Goal: Task Accomplishment & Management: Manage account settings

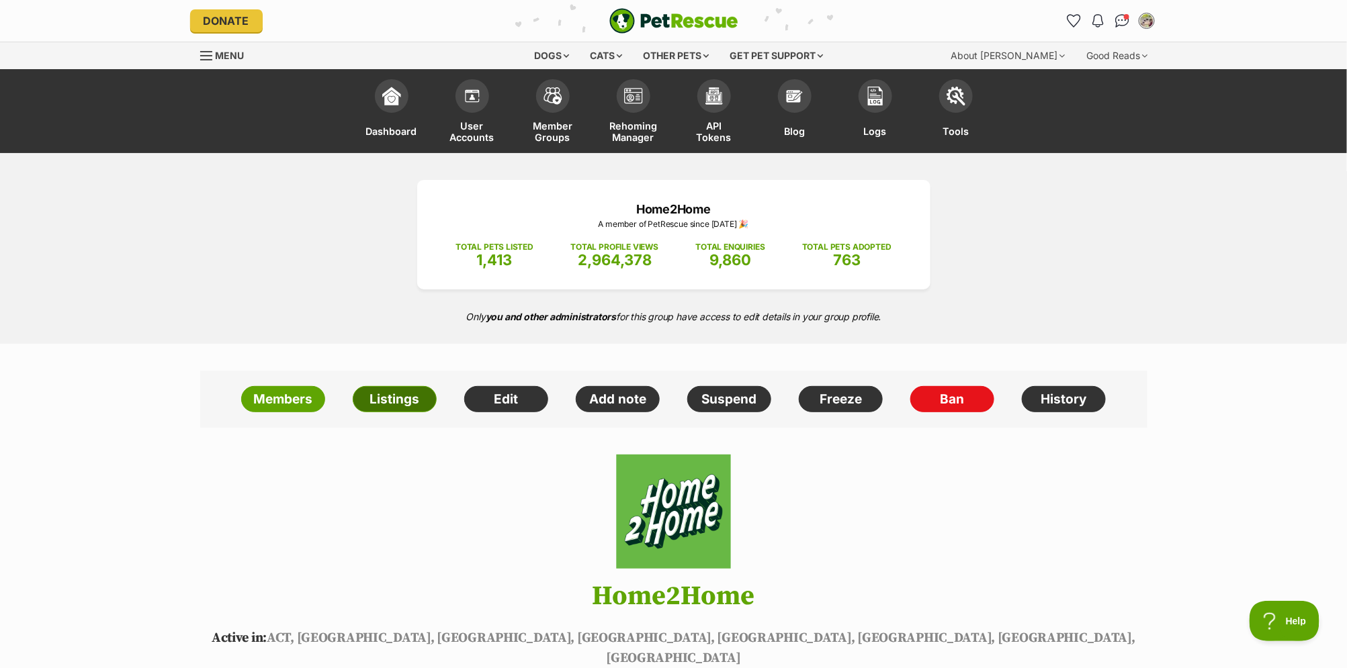
click at [379, 404] on link "Listings" at bounding box center [395, 399] width 84 height 27
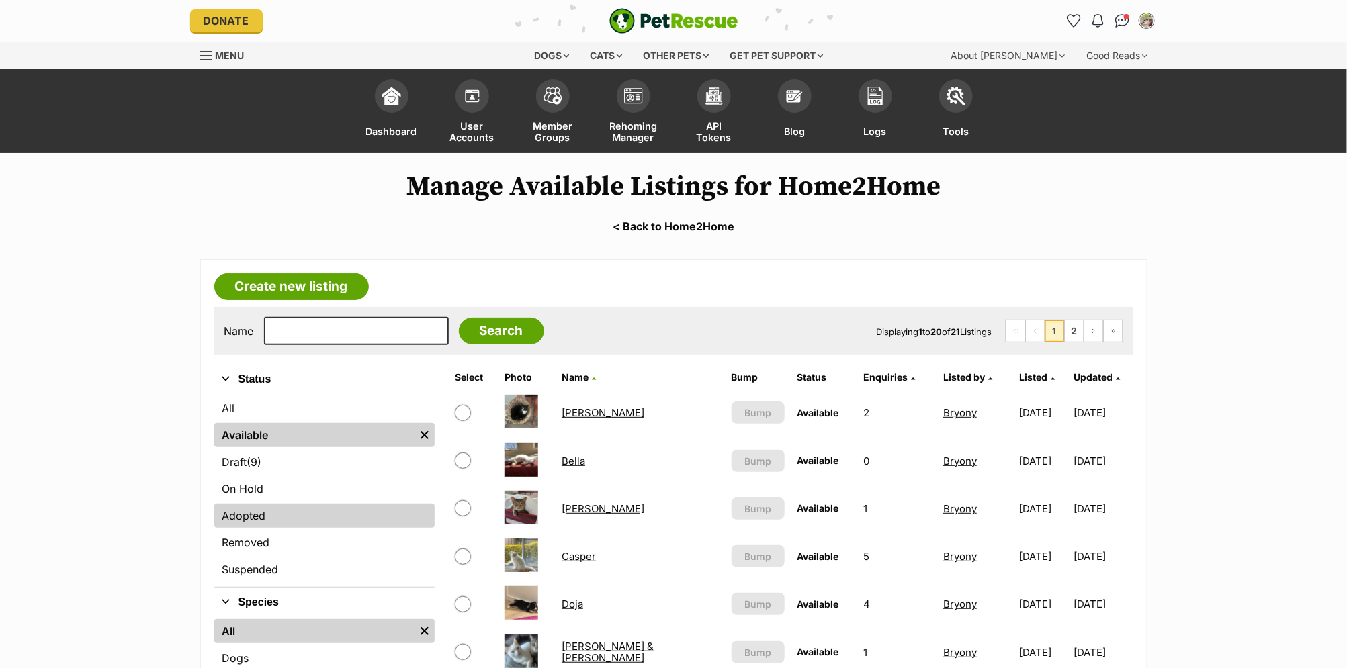
click at [257, 514] on link "Adopted" at bounding box center [324, 516] width 220 height 24
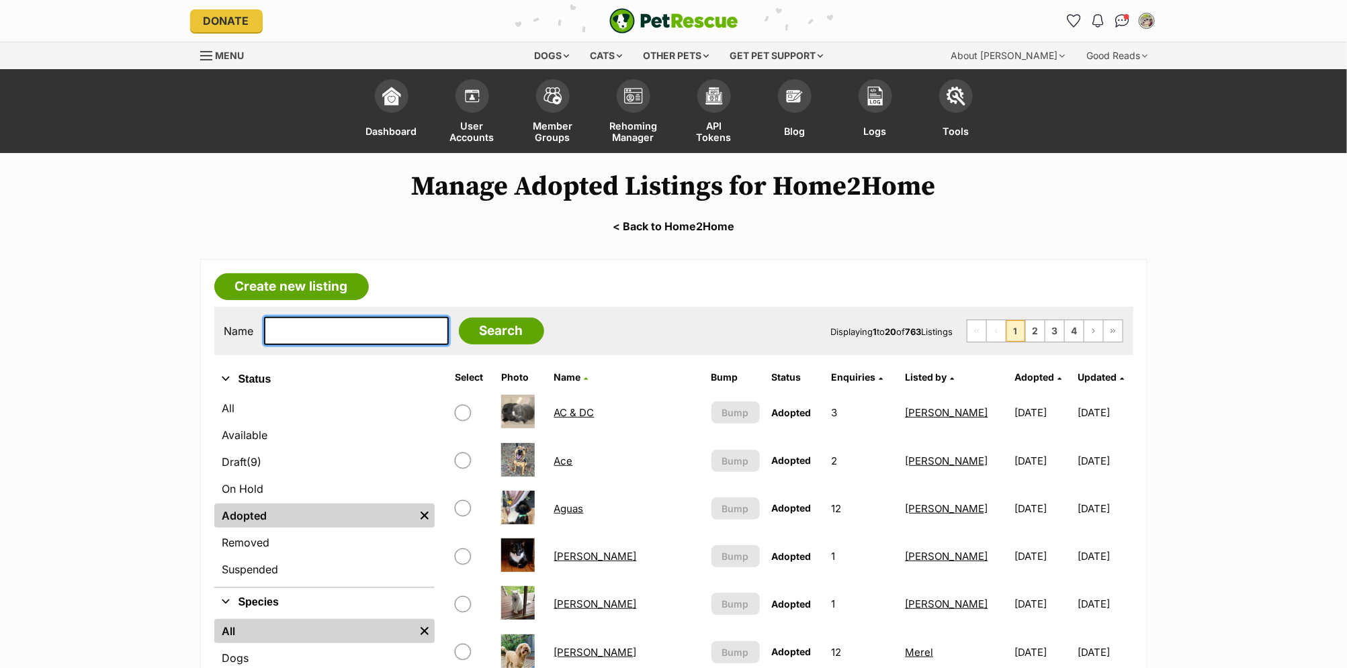
click at [316, 328] on input "text" at bounding box center [356, 331] width 185 height 28
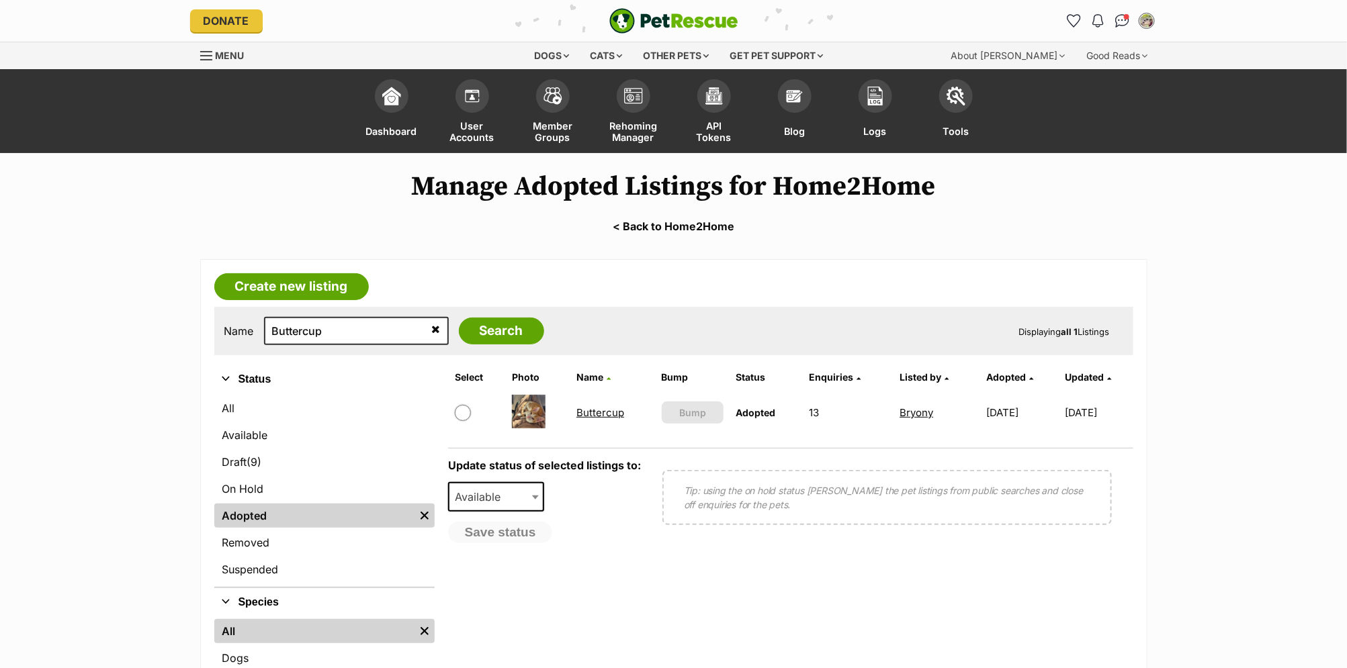
click at [588, 412] on link "Buttercup" at bounding box center [600, 412] width 48 height 13
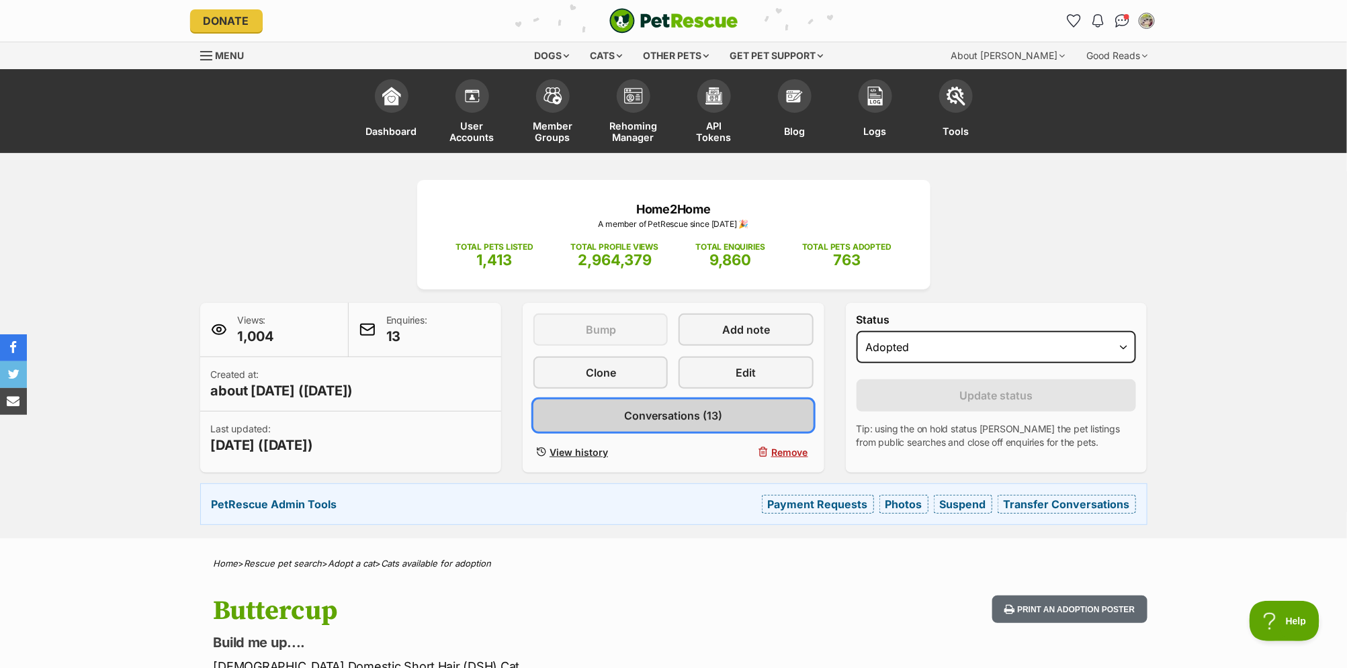
click at [727, 419] on link "Conversations (13)" at bounding box center [673, 416] width 280 height 32
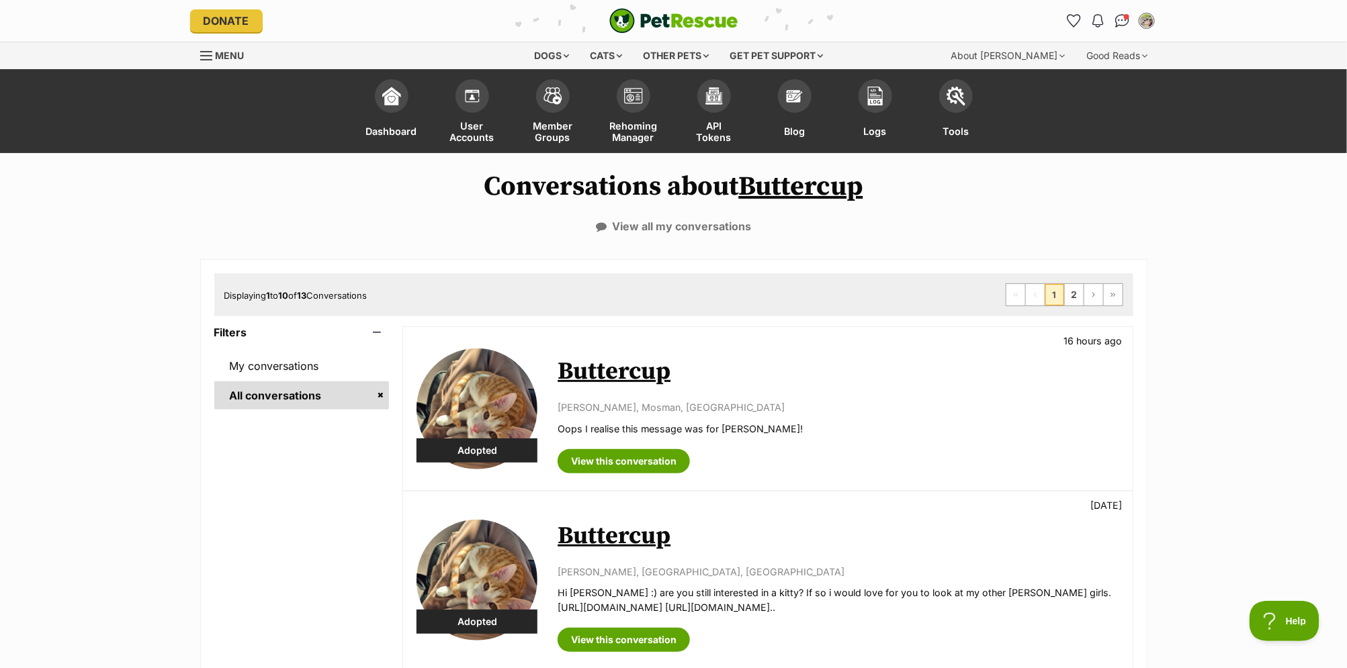
click at [625, 367] on link "Buttercup" at bounding box center [614, 372] width 113 height 30
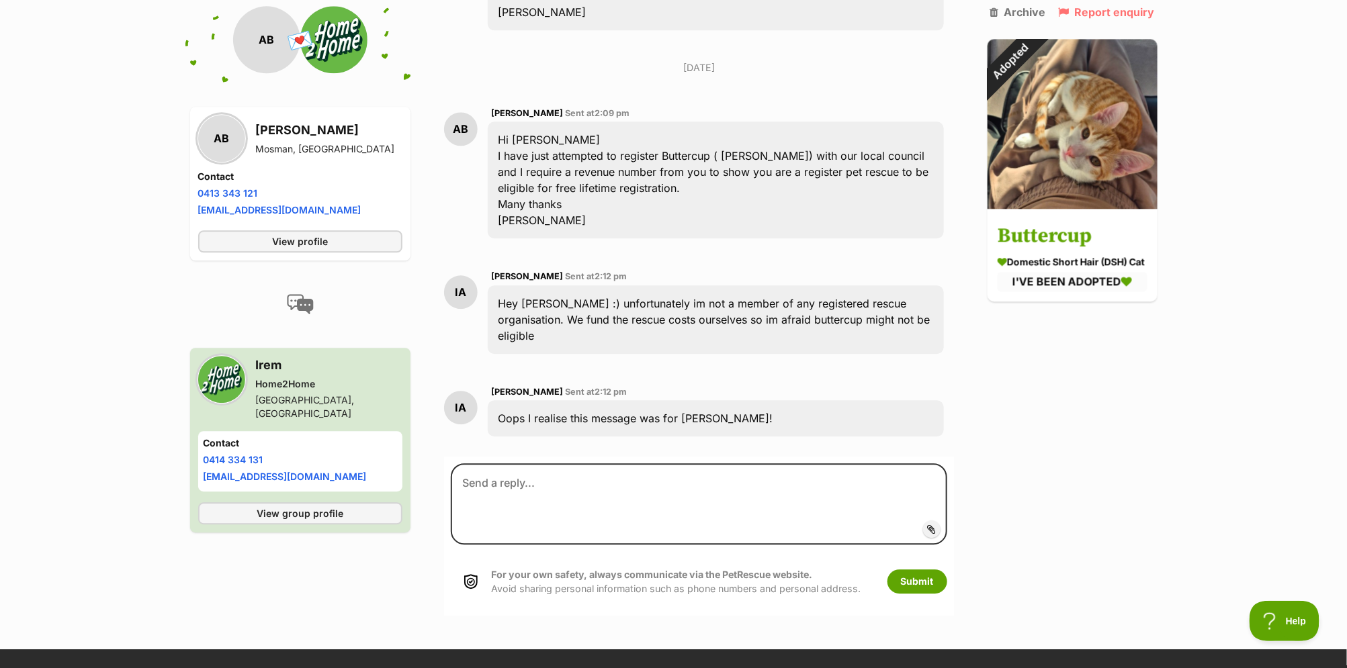
scroll to position [3955, 0]
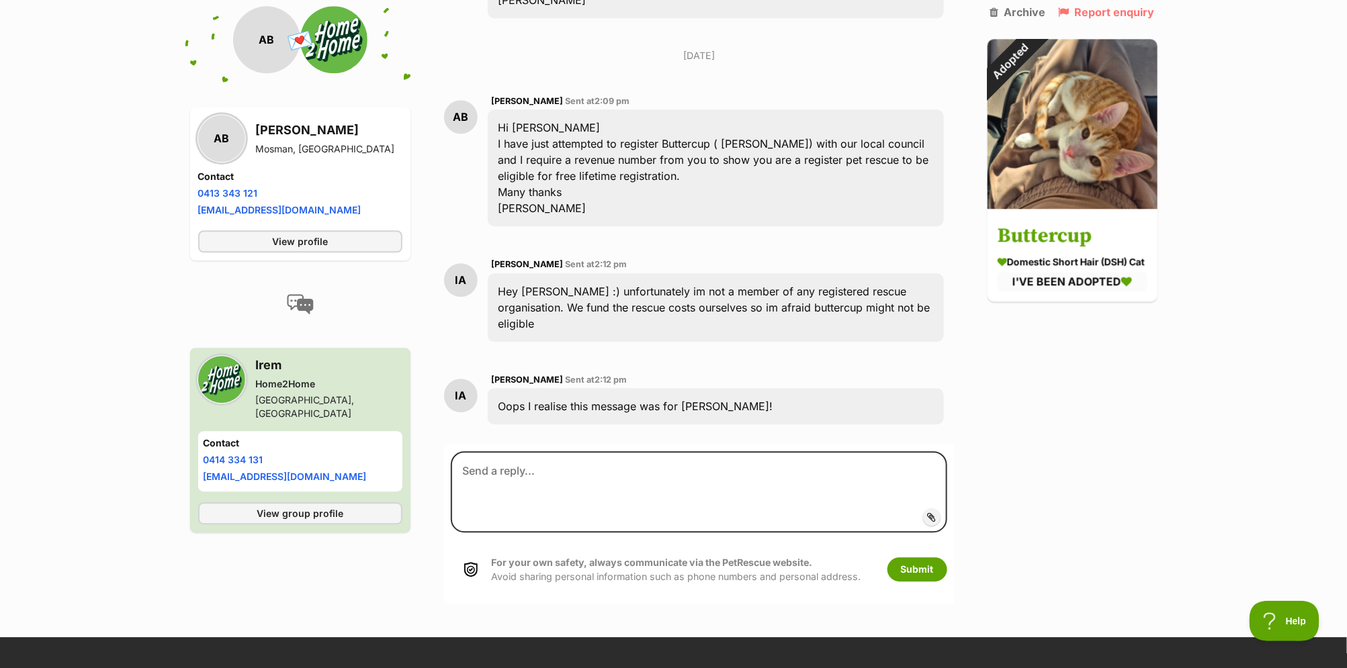
click at [718, 134] on div "Hi [PERSON_NAME] I have just attempted to register Buttercup ( [PERSON_NAME]) w…" at bounding box center [715, 167] width 455 height 117
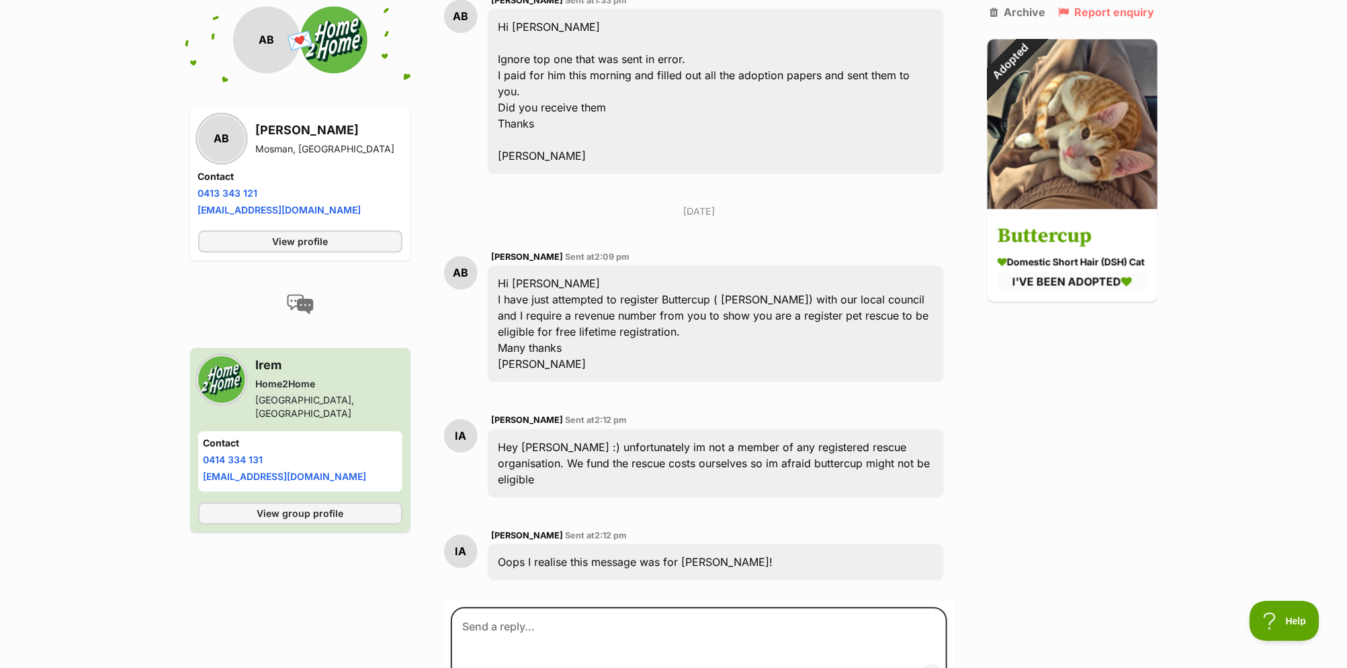
scroll to position [3798, 0]
click at [592, 267] on div "Hi [PERSON_NAME] I have just attempted to register Buttercup ( [PERSON_NAME]) w…" at bounding box center [715, 325] width 455 height 117
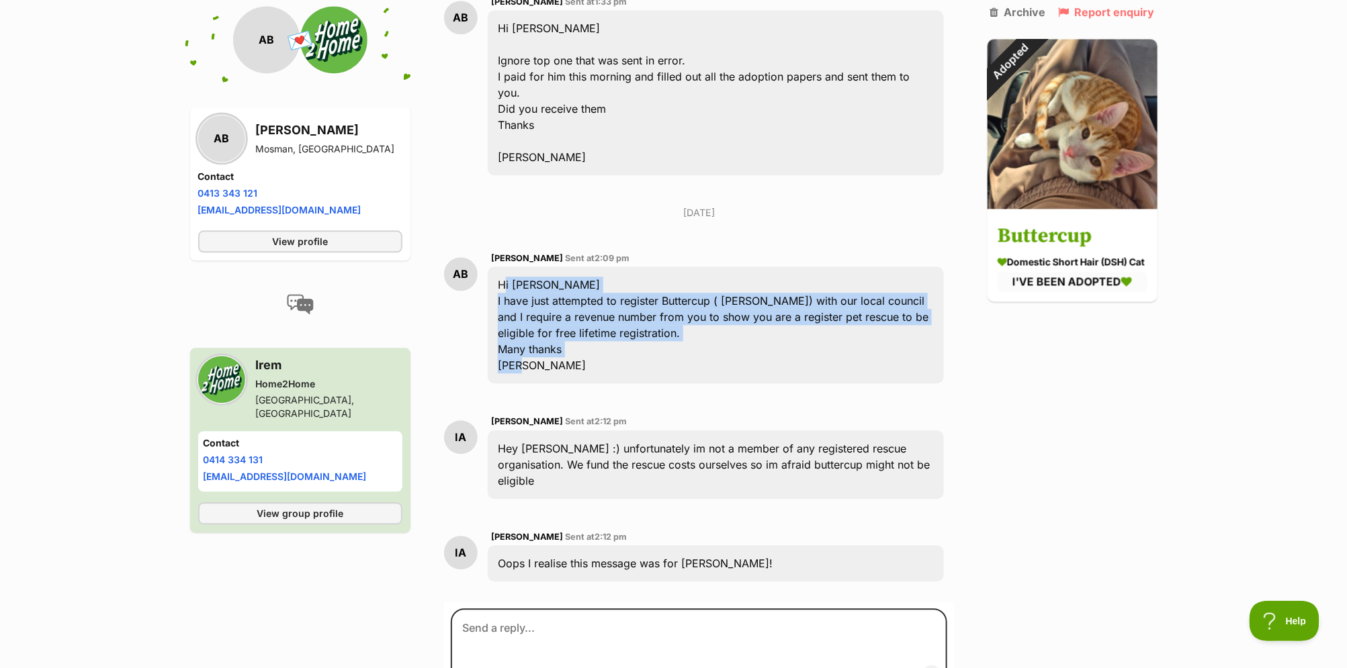
drag, startPoint x: 497, startPoint y: 236, endPoint x: 604, endPoint y: 327, distance: 140.5
click at [604, 327] on div "Hi Bryony I have just attempted to register Buttercup ( Barney) with our local …" at bounding box center [715, 325] width 455 height 117
copy div "Hi Bryony I have just attempted to register Buttercup ( Barney) with our local …"
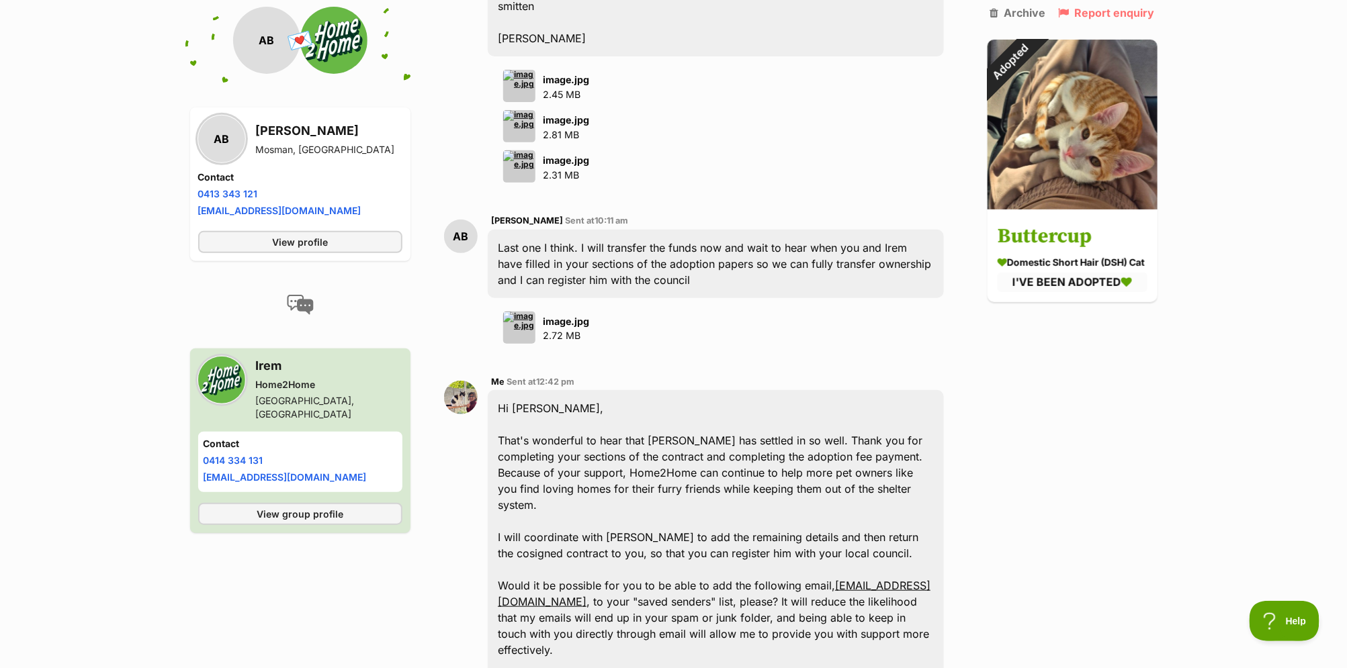
scroll to position [0, 0]
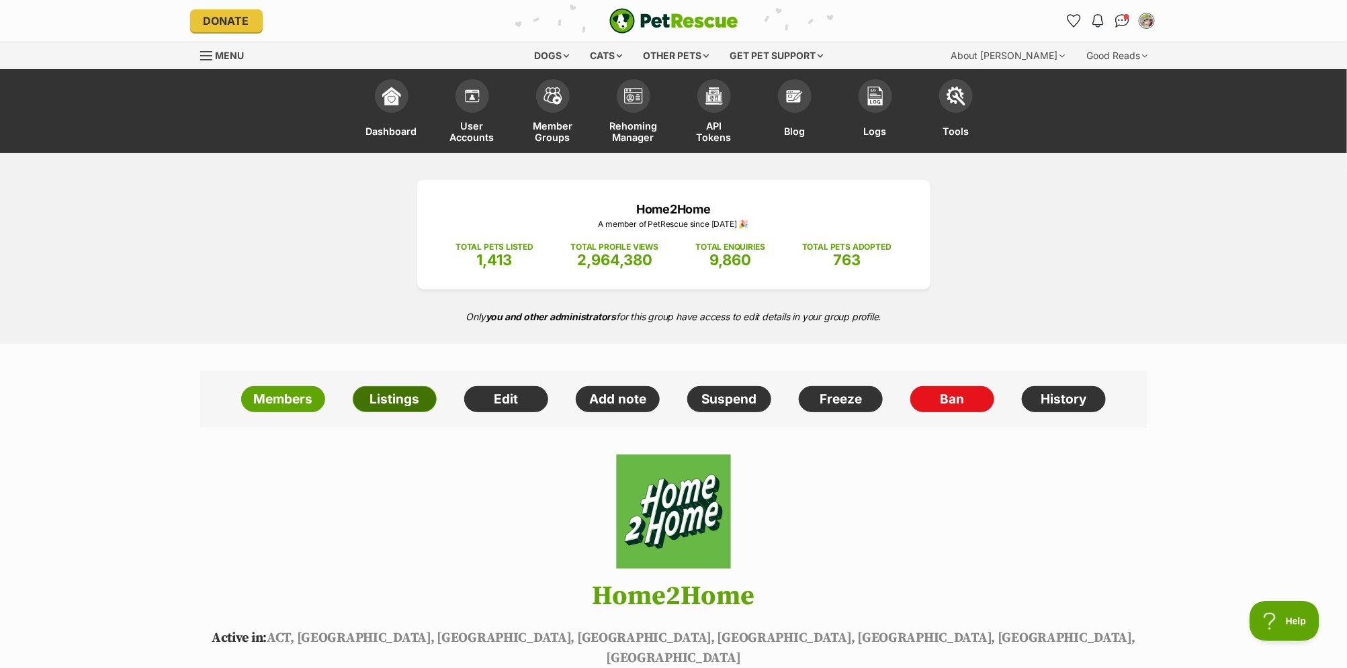
click at [393, 406] on link "Listings" at bounding box center [395, 399] width 84 height 27
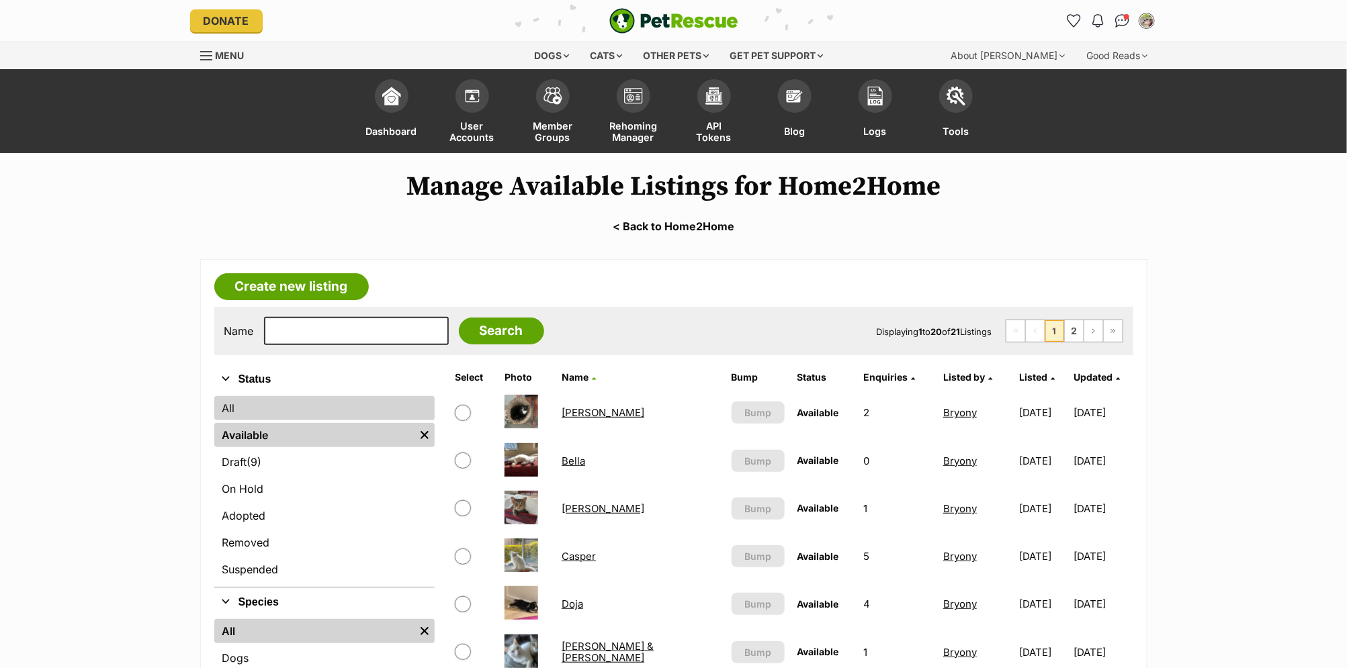
click at [242, 402] on link "All" at bounding box center [324, 408] width 220 height 24
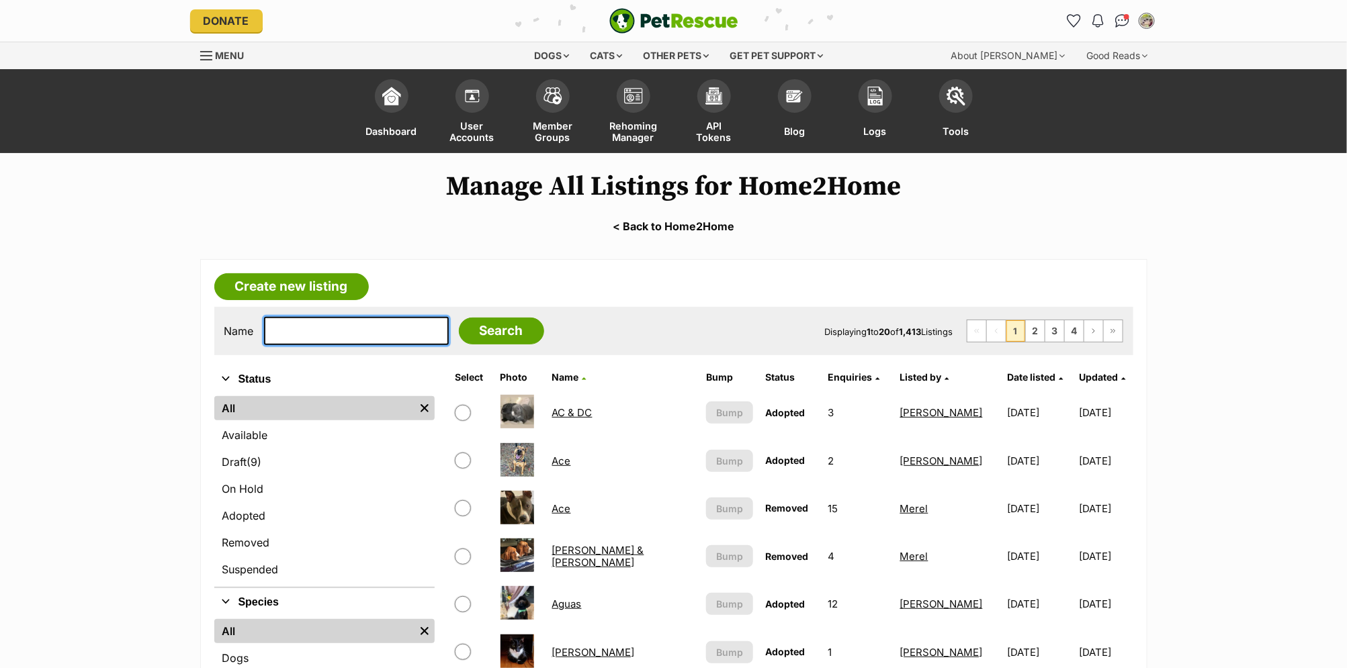
click at [328, 335] on input "text" at bounding box center [356, 331] width 185 height 28
type input "Muffin"
click at [459, 318] on input "Search" at bounding box center [501, 331] width 85 height 27
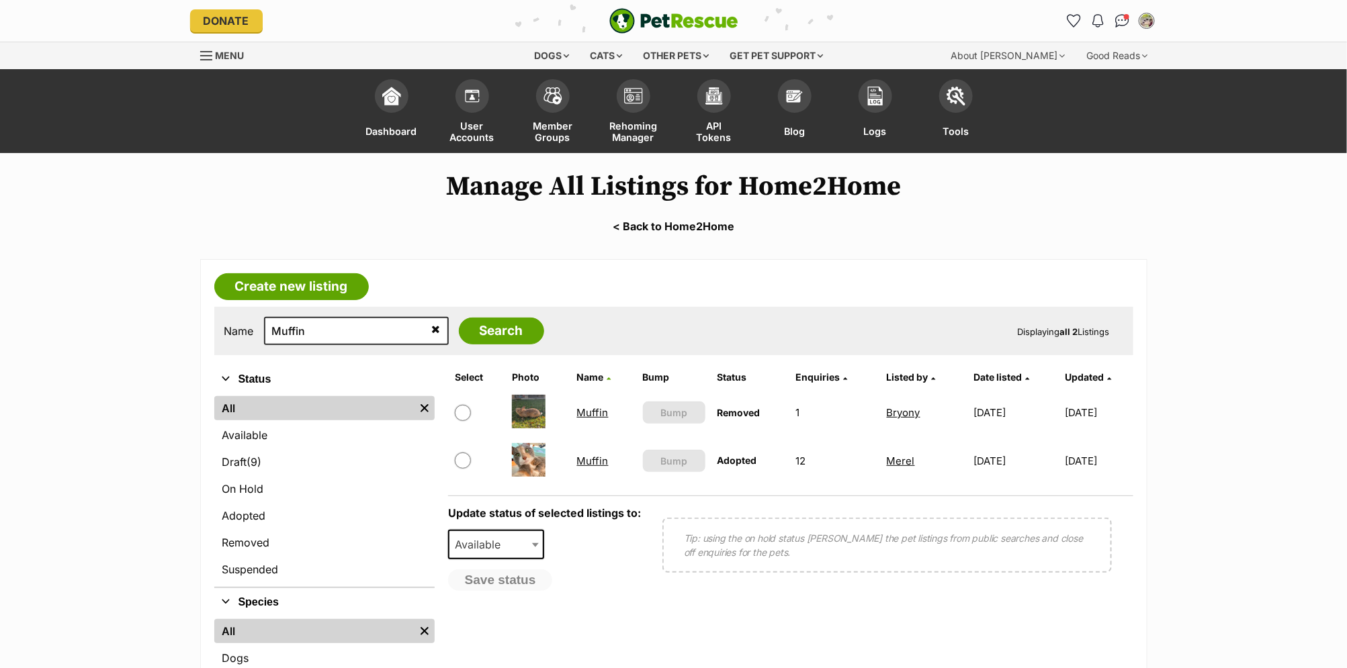
click at [585, 461] on link "Muffin" at bounding box center [593, 461] width 32 height 13
